Goal: Task Accomplishment & Management: Manage account settings

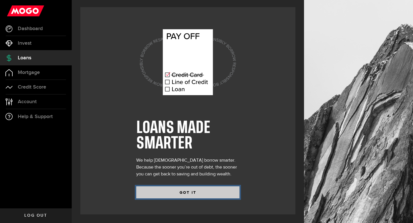
click at [189, 193] on button "GOT IT" at bounding box center [187, 193] width 103 height 12
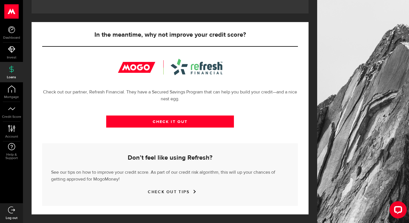
scroll to position [4, 0]
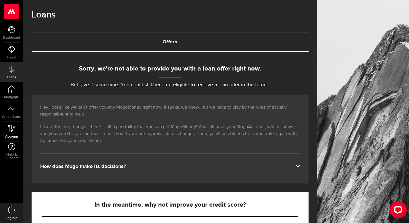
click at [23, 135] on span "Account" at bounding box center [11, 136] width 23 height 3
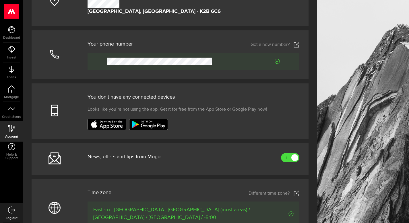
scroll to position [137, 0]
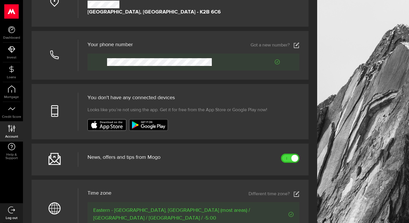
click at [281, 160] on link at bounding box center [290, 158] width 18 height 9
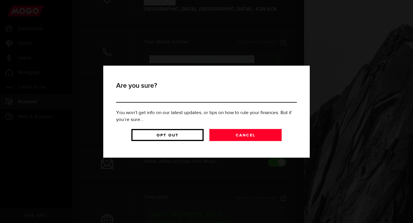
click at [186, 136] on link "Opt Out" at bounding box center [167, 135] width 72 height 12
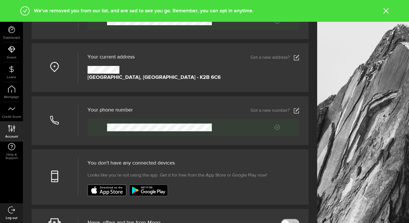
scroll to position [71, 0]
click at [279, 108] on link "Got a new number?" at bounding box center [275, 111] width 49 height 6
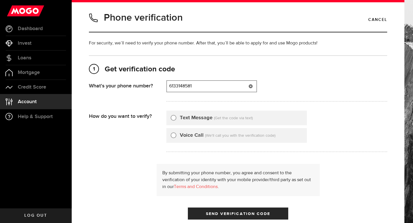
click at [214, 87] on input "6133148581" at bounding box center [212, 86] width 90 height 11
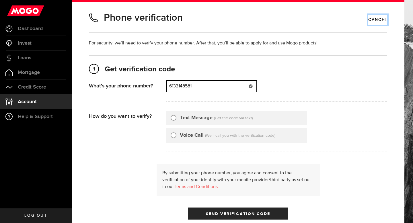
type input "6133148581"
click at [369, 20] on link "Cancel" at bounding box center [378, 20] width 19 height 10
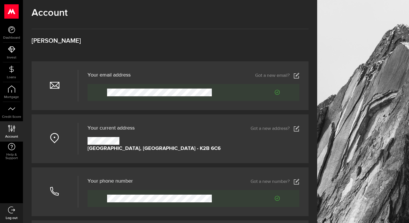
click at [294, 126] on icon at bounding box center [297, 129] width 6 height 6
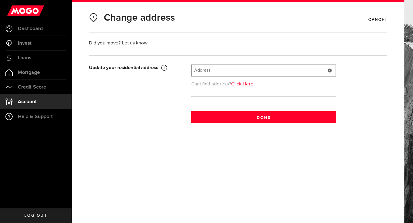
click at [288, 65] on input "text" at bounding box center [264, 70] width 144 height 11
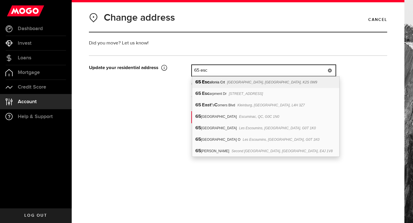
click at [280, 83] on div "[STREET_ADDRESS]" at bounding box center [265, 82] width 147 height 11
type input "65 Escallonia Crt"
type input "65"
type input "Escallonia Crt"
type input "Stittsville"
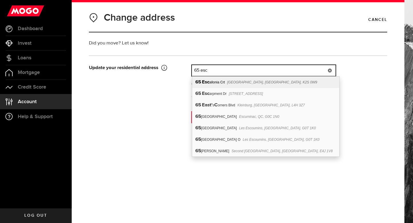
select select "ON"
type input "K2S 0W9"
type input "[GEOGRAPHIC_DATA]"
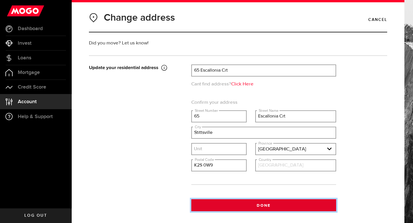
click at [286, 208] on button "Done" at bounding box center [263, 205] width 145 height 12
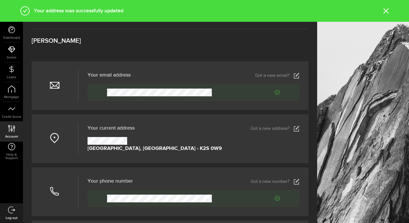
click at [278, 71] on header "Votre adresse courriel Your email address Got a new email?" at bounding box center [194, 75] width 212 height 8
click at [278, 73] on link "Got a new email?" at bounding box center [277, 76] width 44 height 6
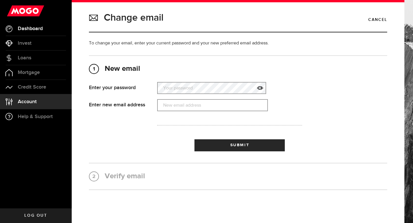
click at [33, 27] on span "Dashboard" at bounding box center [30, 28] width 25 height 5
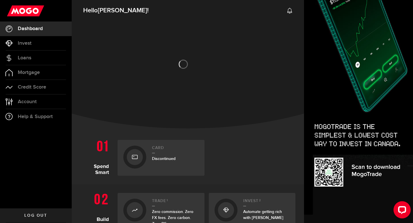
click at [36, 209] on link "Log out" at bounding box center [36, 216] width 72 height 14
click at [36, 213] on link "Log out" at bounding box center [36, 216] width 72 height 14
